Goal: Transaction & Acquisition: Book appointment/travel/reservation

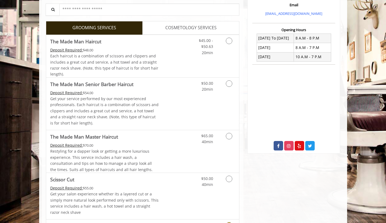
scroll to position [184, 0]
click at [228, 43] on icon "Grooming services" at bounding box center [229, 41] width 6 height 6
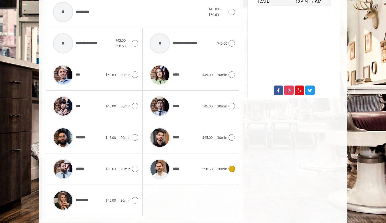
scroll to position [246, 0]
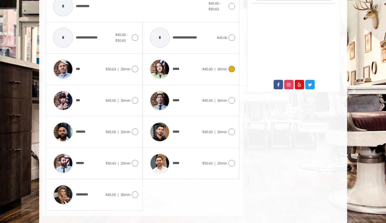
click at [229, 67] on icon at bounding box center [232, 69] width 6 height 6
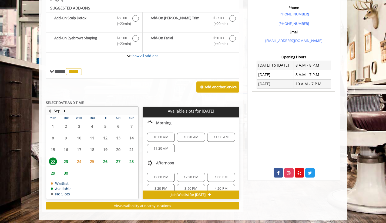
scroll to position [0, 0]
click at [154, 135] on span "10:00 AM" at bounding box center [161, 137] width 15 height 4
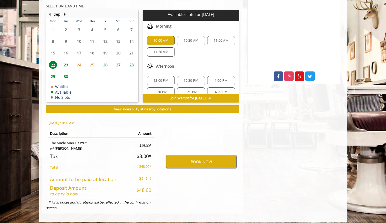
scroll to position [254, 0]
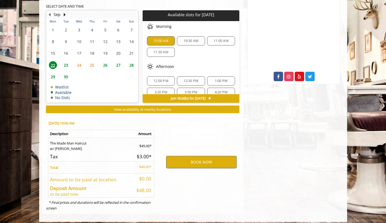
click at [183, 157] on button "BOOK NOW" at bounding box center [201, 162] width 71 height 12
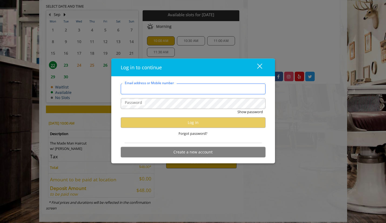
type input "**********"
click at [250, 112] on button "Show password" at bounding box center [250, 112] width 25 height 6
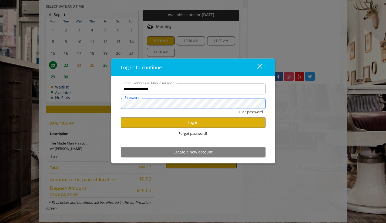
scroll to position [0, 0]
click at [160, 125] on button "Log in" at bounding box center [193, 122] width 145 height 11
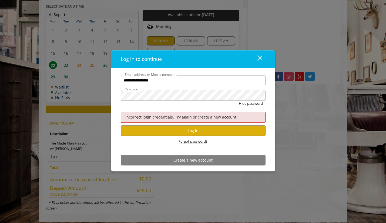
click at [184, 142] on span "Forgot password?" at bounding box center [193, 142] width 29 height 6
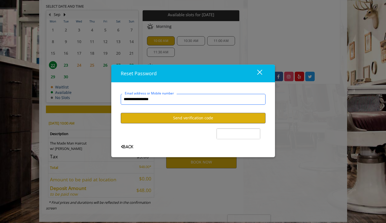
type input "**********"
click at [185, 117] on button "Send verification code" at bounding box center [193, 118] width 145 height 11
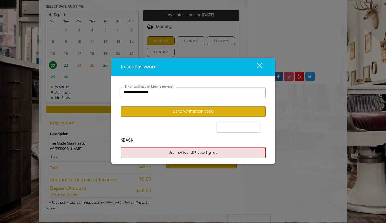
click at [255, 68] on div "close" at bounding box center [256, 67] width 11 height 8
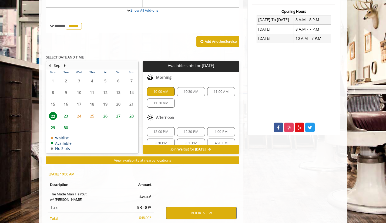
scroll to position [213, 0]
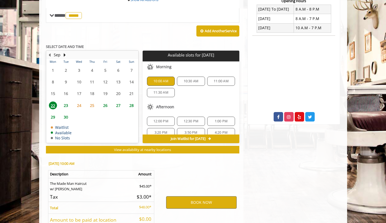
click at [179, 196] on button "BOOK NOW" at bounding box center [201, 202] width 71 height 12
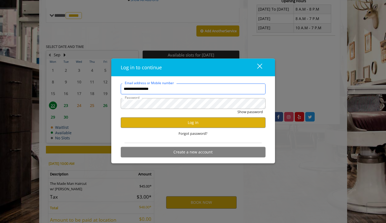
drag, startPoint x: 164, startPoint y: 91, endPoint x: 57, endPoint y: 80, distance: 107.4
click at [57, 80] on div "**********" at bounding box center [193, 111] width 386 height 223
type input "**********"
click at [115, 104] on div "**********" at bounding box center [193, 120] width 164 height 87
click at [139, 119] on button "Log in" at bounding box center [193, 122] width 145 height 11
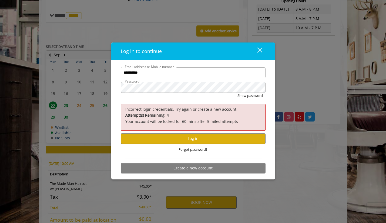
click at [181, 150] on span "Forgot password?" at bounding box center [193, 150] width 29 height 6
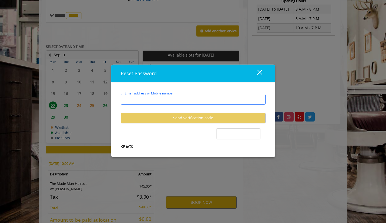
click at [150, 101] on input "Email address or Mobile number" at bounding box center [193, 99] width 145 height 11
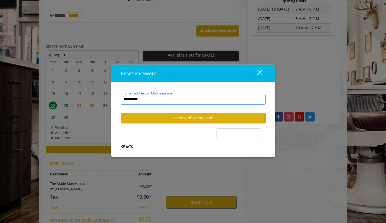
type input "**********"
click at [160, 117] on button "Send verification code" at bounding box center [193, 118] width 145 height 11
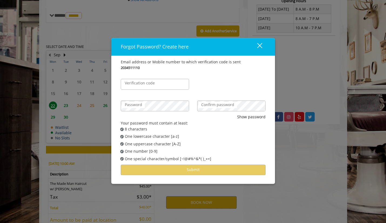
click at [142, 85] on label "Verification code" at bounding box center [139, 83] width 35 height 6
click at [142, 85] on input "Verification code" at bounding box center [155, 84] width 68 height 11
type input "******"
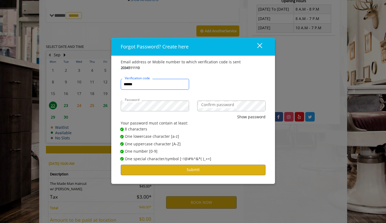
click at [143, 85] on input "******" at bounding box center [155, 84] width 68 height 11
click at [207, 170] on button "Submit" at bounding box center [193, 169] width 145 height 11
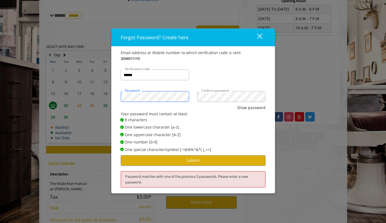
click at [102, 92] on div "Forgot Password? Create here close Email address or Mobile number to which veri…" at bounding box center [193, 111] width 386 height 223
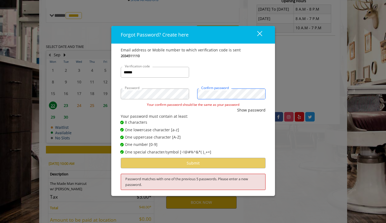
click at [183, 96] on div "Password Confirm password" at bounding box center [193, 91] width 153 height 22
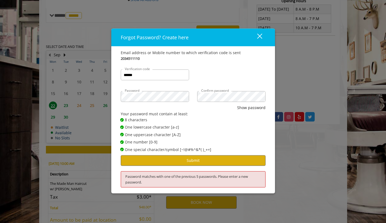
click at [188, 156] on button "Submit" at bounding box center [193, 160] width 145 height 11
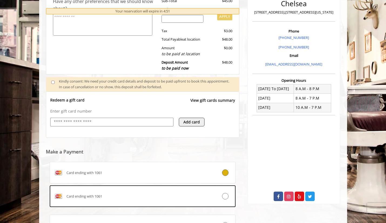
scroll to position [144, 0]
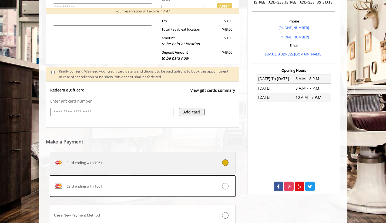
click at [101, 162] on div "Card ending with 1061" at bounding box center [127, 162] width 155 height 9
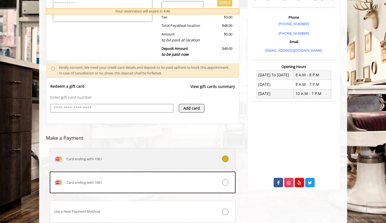
click at [101, 157] on span "Card ending with 1061" at bounding box center [85, 159] width 36 height 6
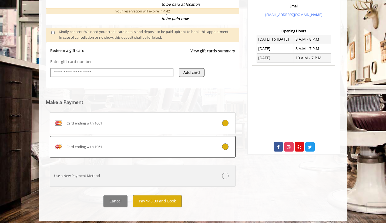
scroll to position [183, 0]
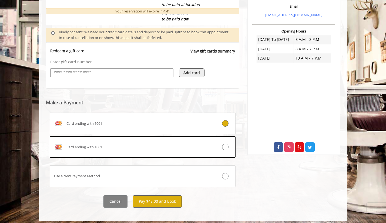
click at [153, 197] on button "Pay $48.00 and Book" at bounding box center [157, 201] width 49 height 12
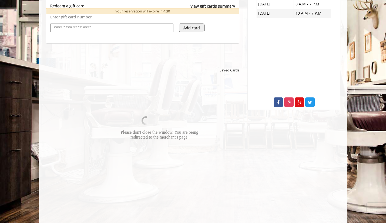
scroll to position [241, 0]
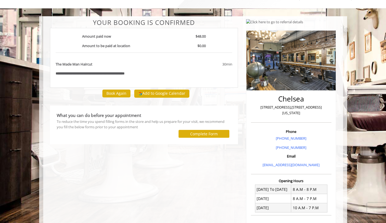
scroll to position [25, 0]
